Goal: Transaction & Acquisition: Purchase product/service

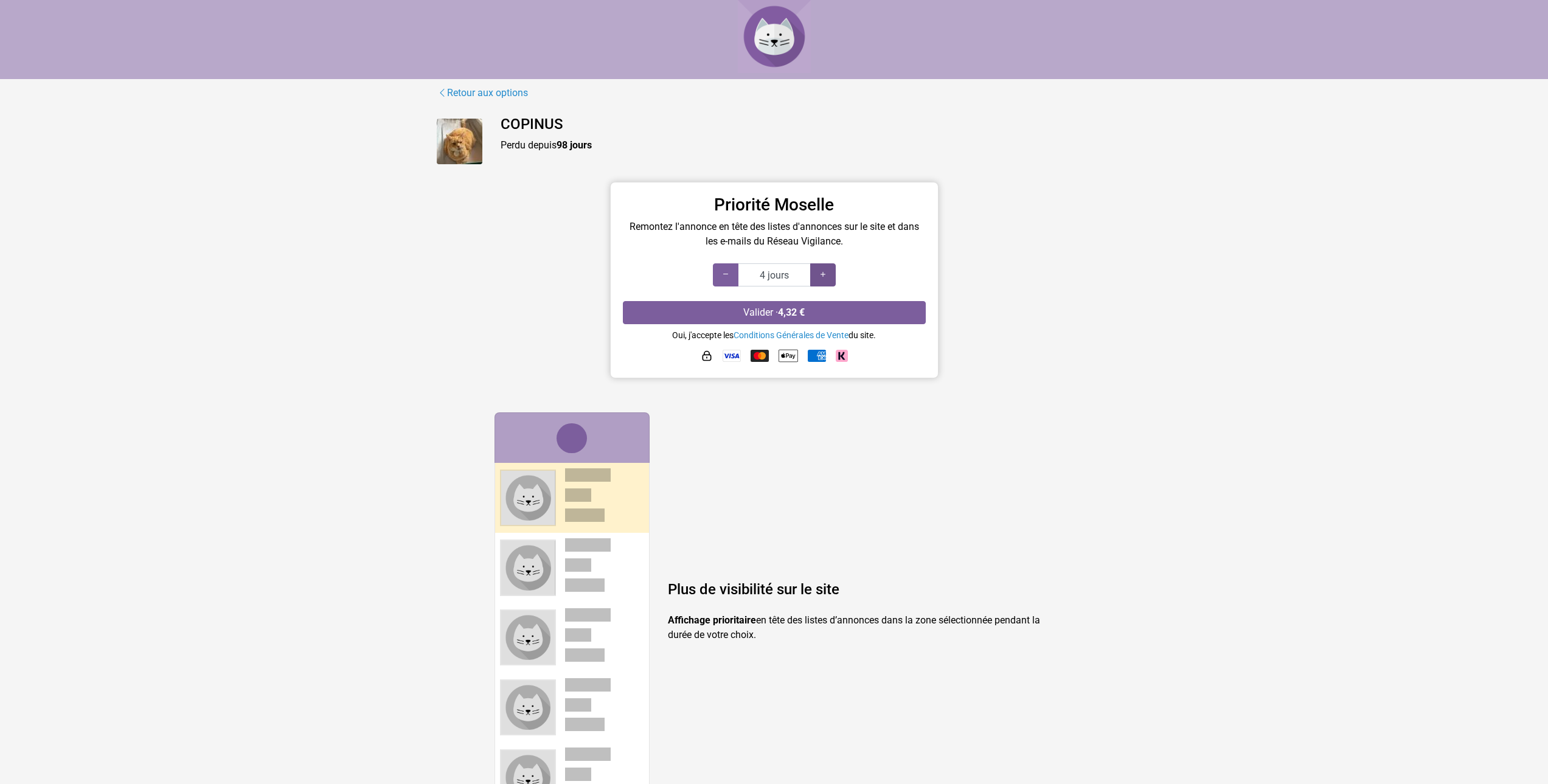
click at [828, 273] on div at bounding box center [823, 275] width 26 height 23
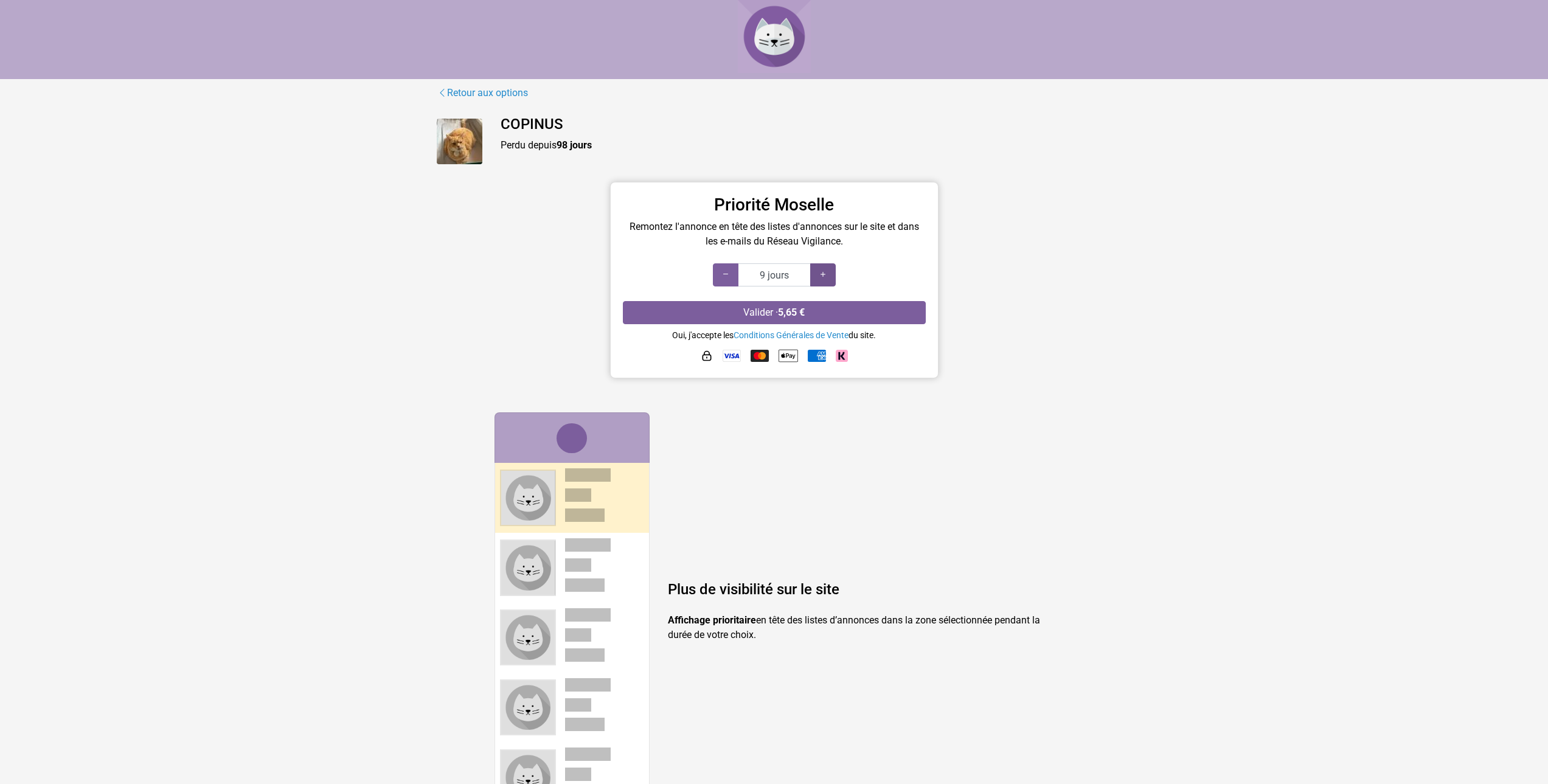
click at [828, 273] on div at bounding box center [823, 275] width 26 height 23
type input "10 jours"
click at [828, 273] on div at bounding box center [823, 275] width 26 height 23
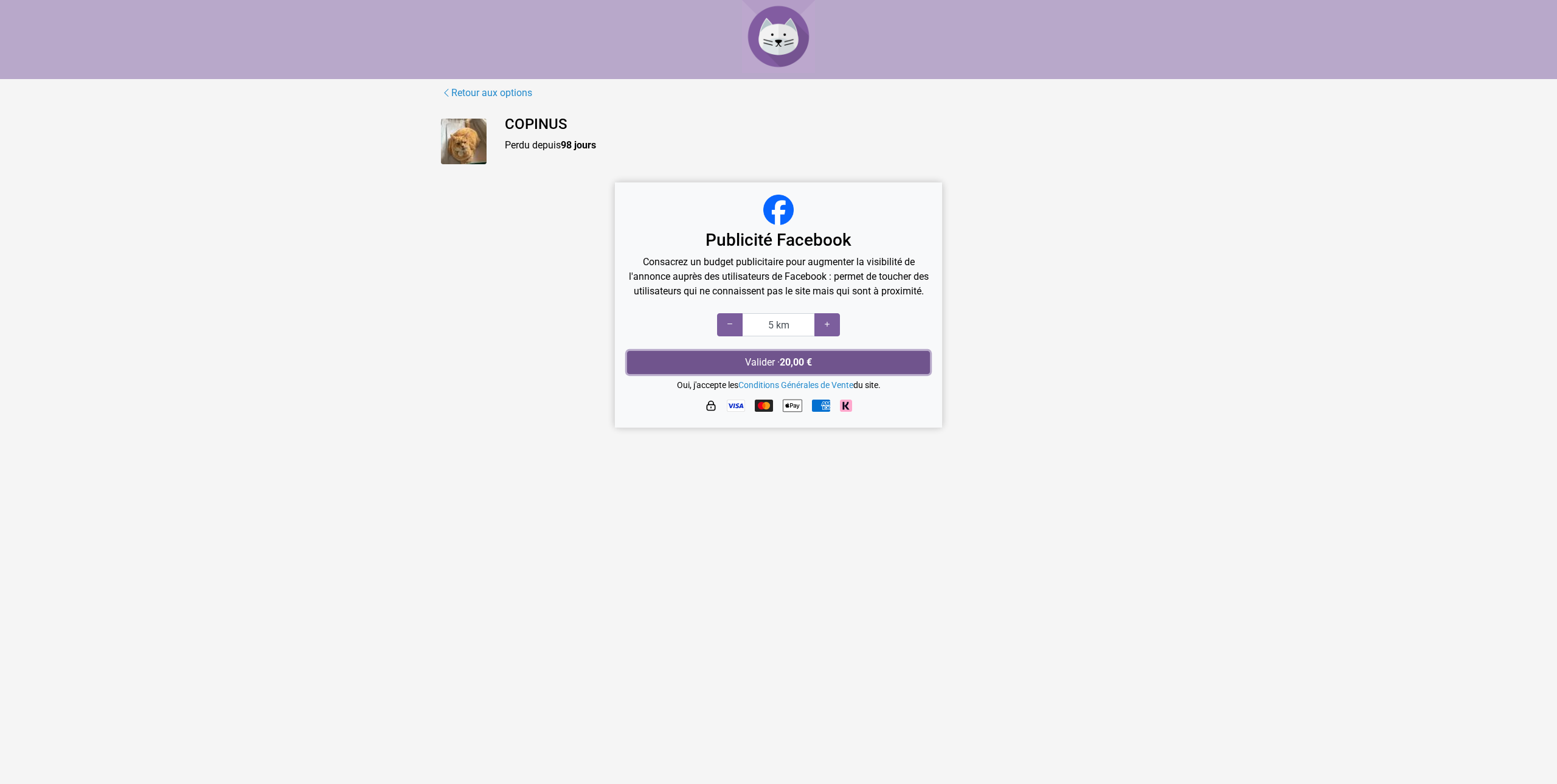
click at [835, 373] on button "Valider · 20,00 €" at bounding box center [778, 362] width 303 height 23
